Goal: Find specific page/section: Find specific page/section

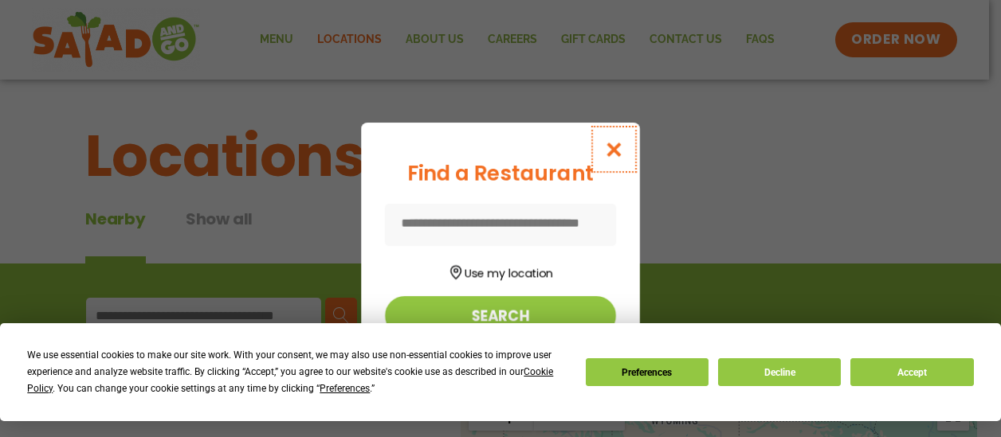
click at [612, 156] on icon "Close modal" at bounding box center [614, 149] width 20 height 17
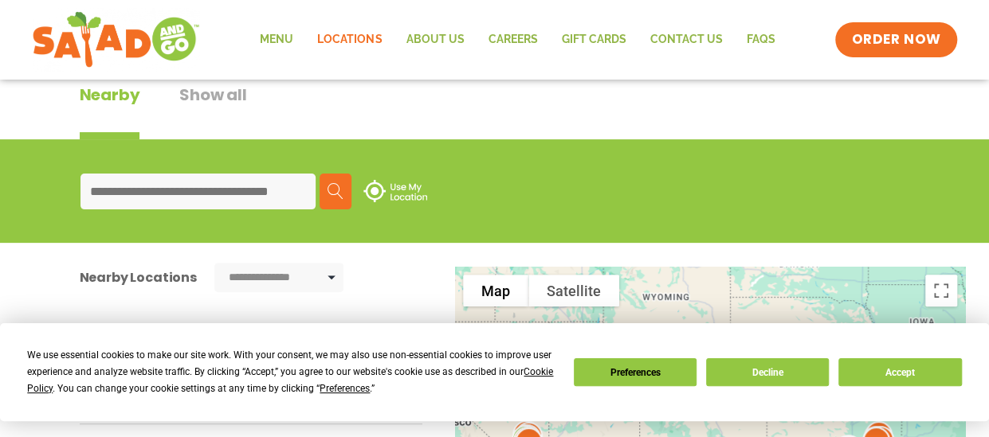
scroll to position [159, 0]
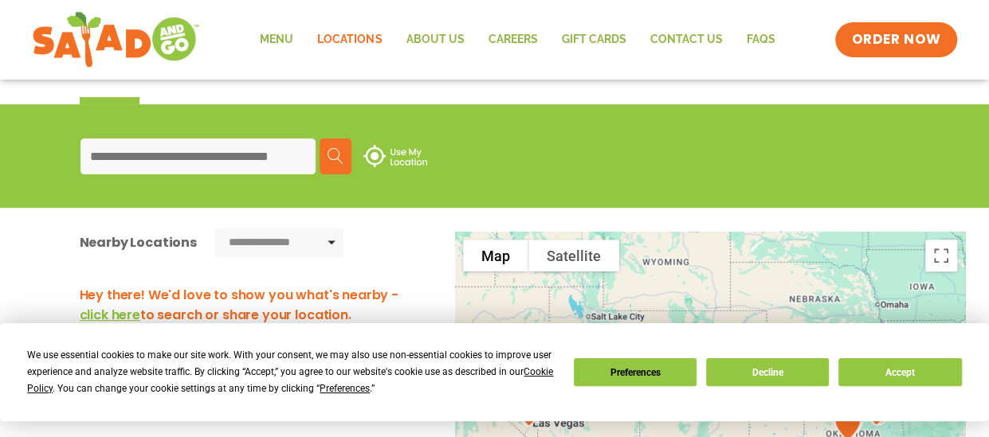
click at [244, 160] on input at bounding box center [197, 157] width 235 height 36
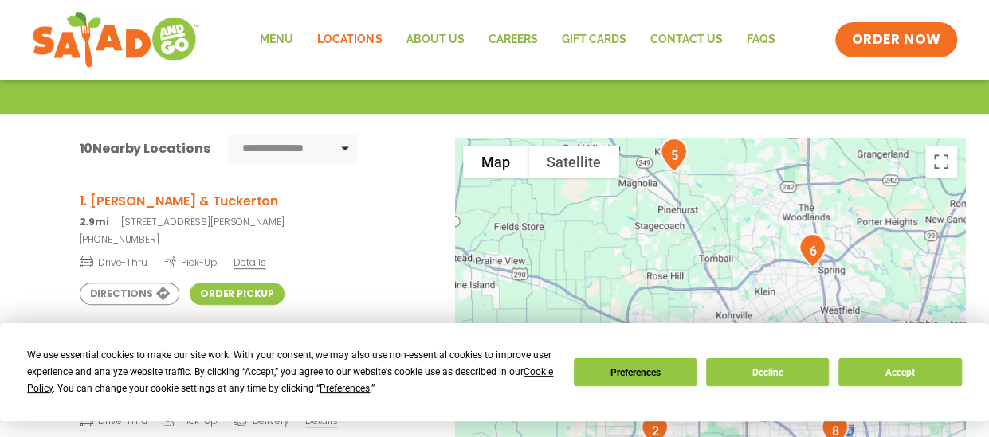
scroll to position [239, 0]
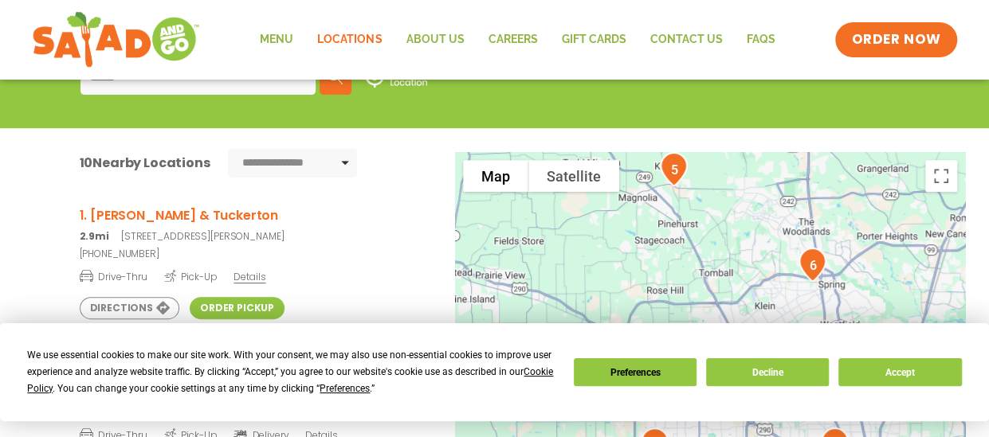
type input "*****"
click at [174, 211] on h3 "1. [PERSON_NAME] & Tuckerton" at bounding box center [251, 216] width 343 height 20
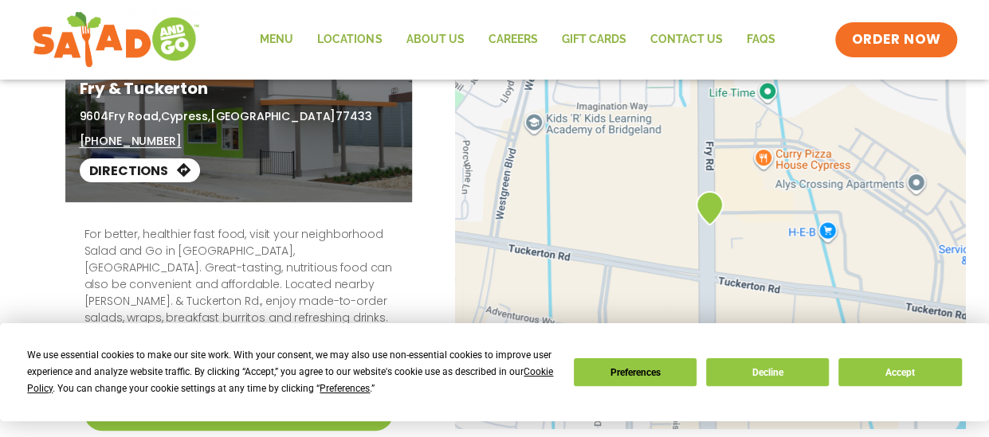
scroll to position [319, 0]
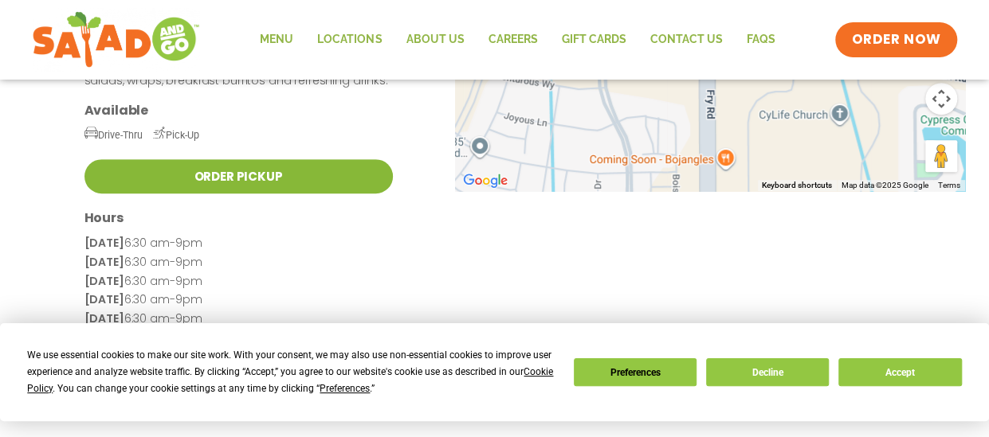
click at [198, 168] on link "Order Pickup" at bounding box center [238, 176] width 308 height 34
